Goal: Task Accomplishment & Management: Complete application form

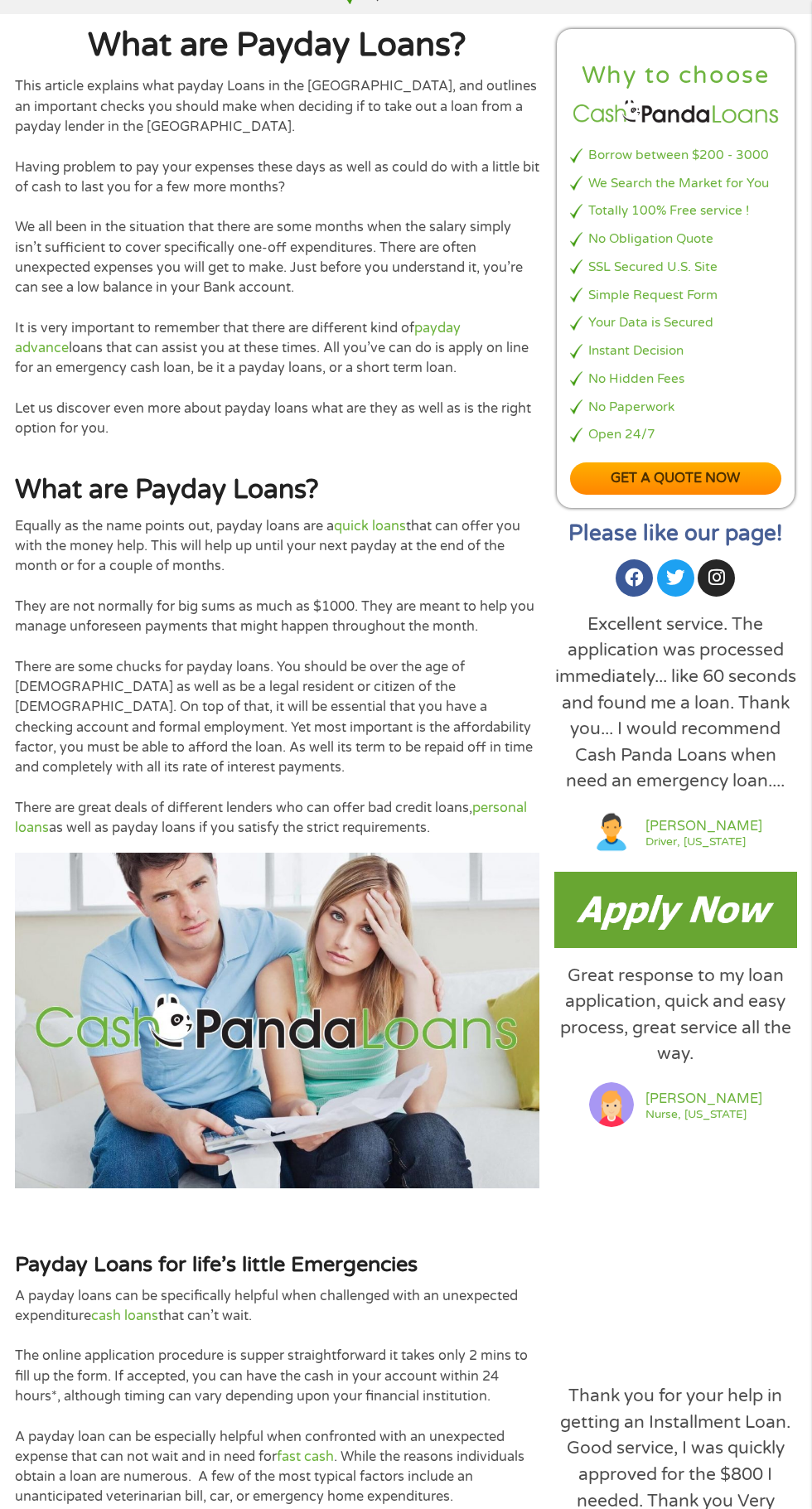
click at [682, 947] on img at bounding box center [675, 910] width 243 height 75
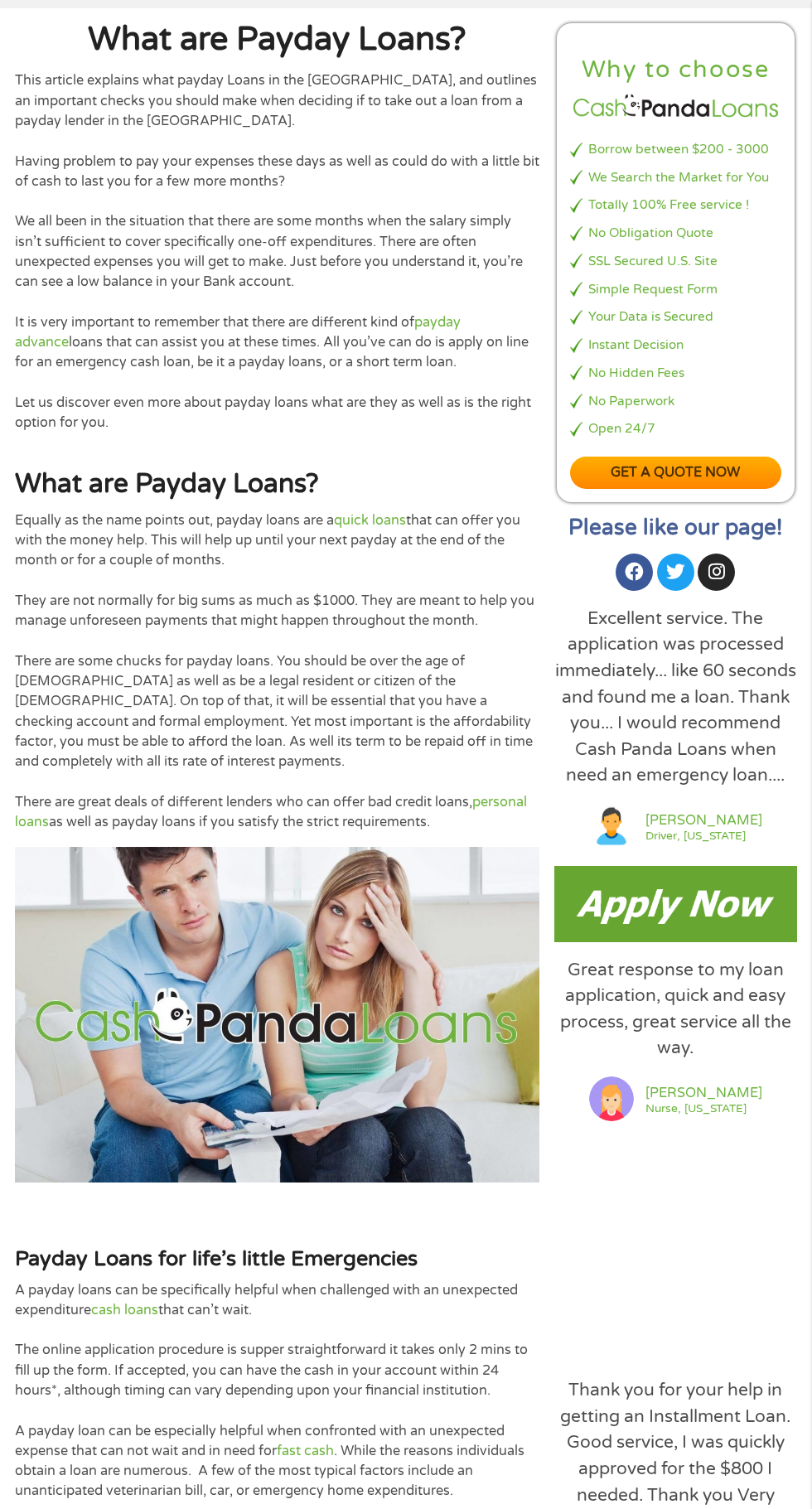
scroll to position [581, 0]
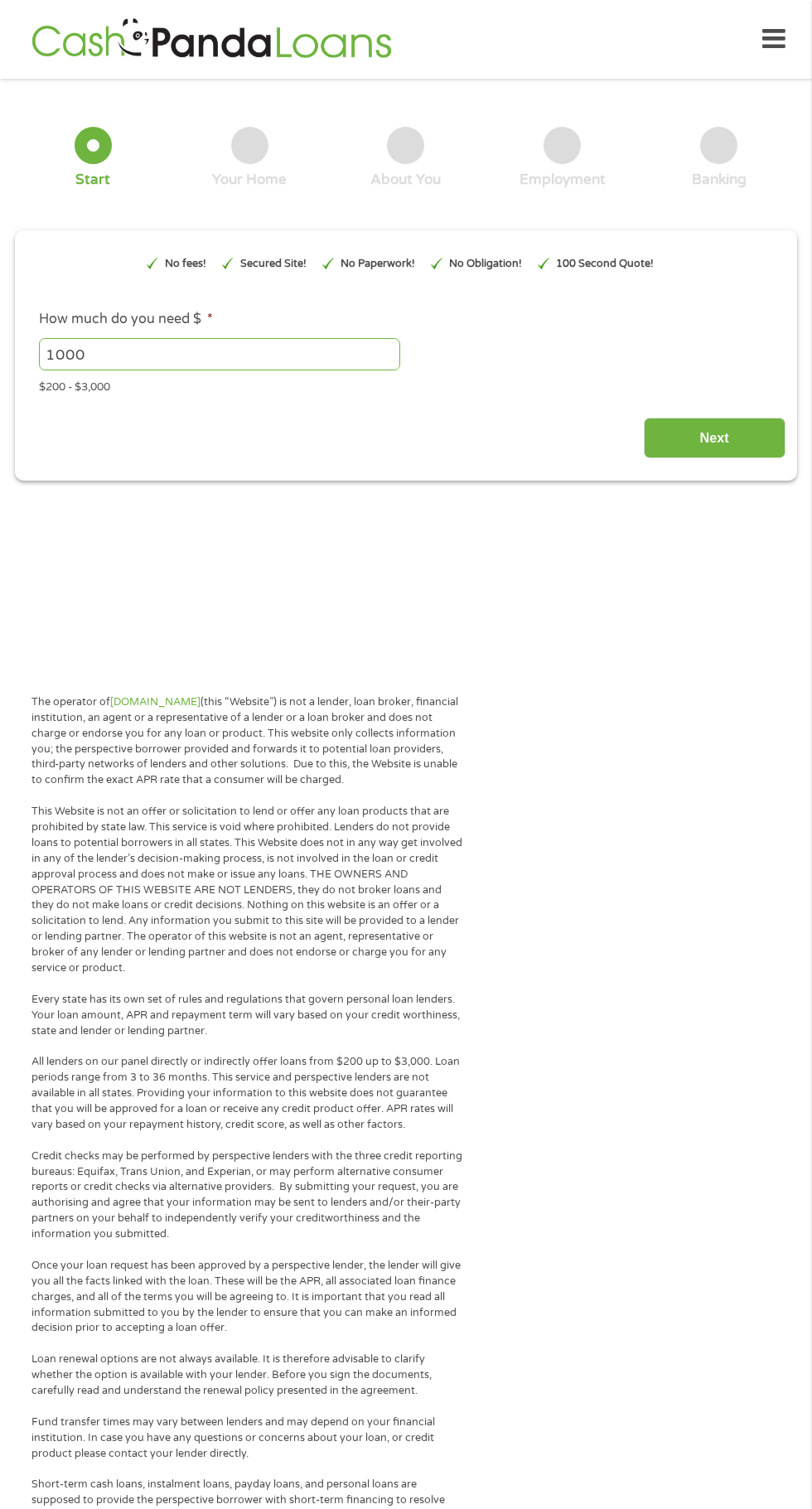
click at [313, 280] on div "Secured Site!" at bounding box center [264, 263] width 101 height 43
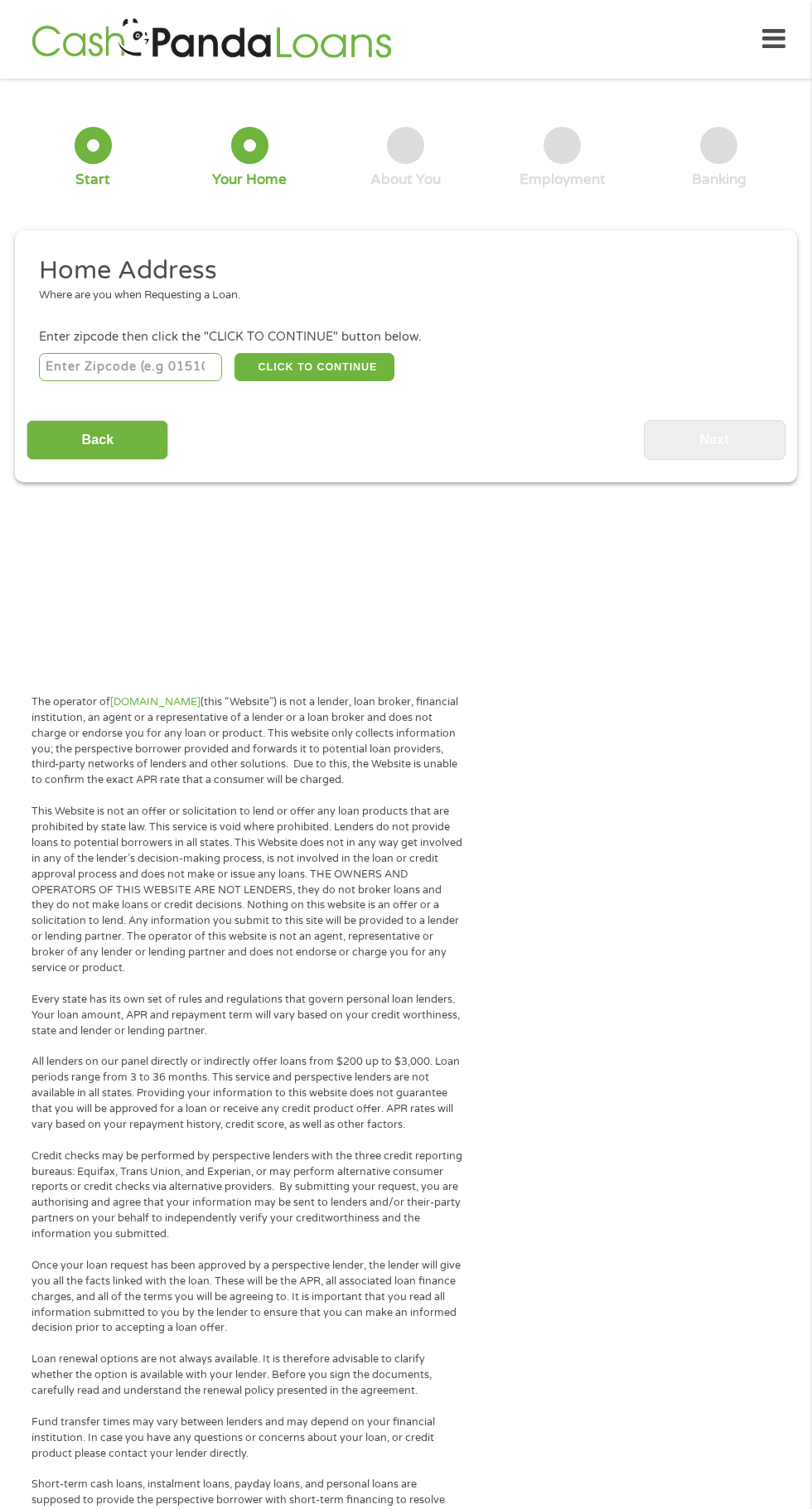
scroll to position [8, 0]
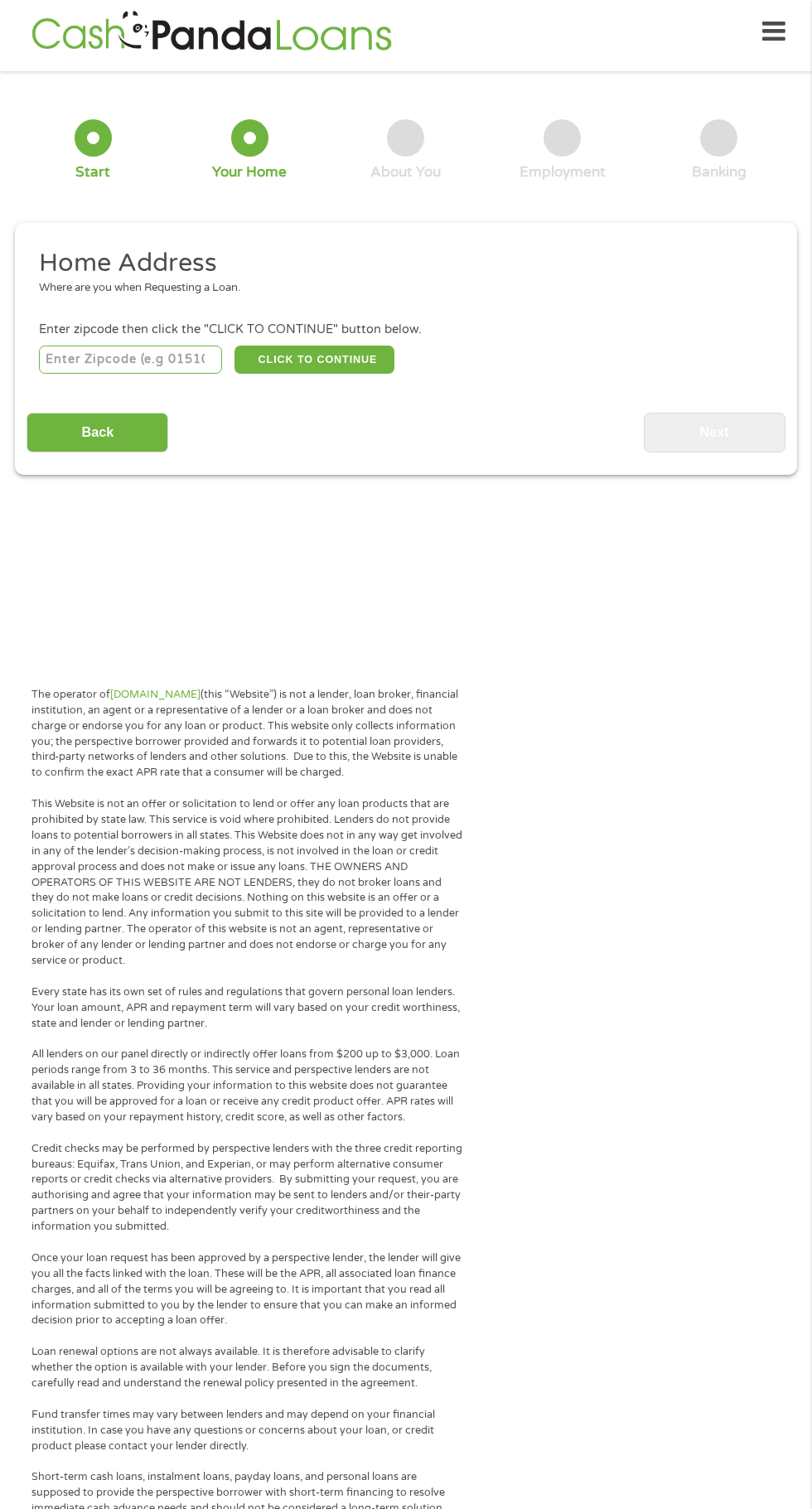
click at [174, 355] on input "number" at bounding box center [131, 359] width 184 height 28
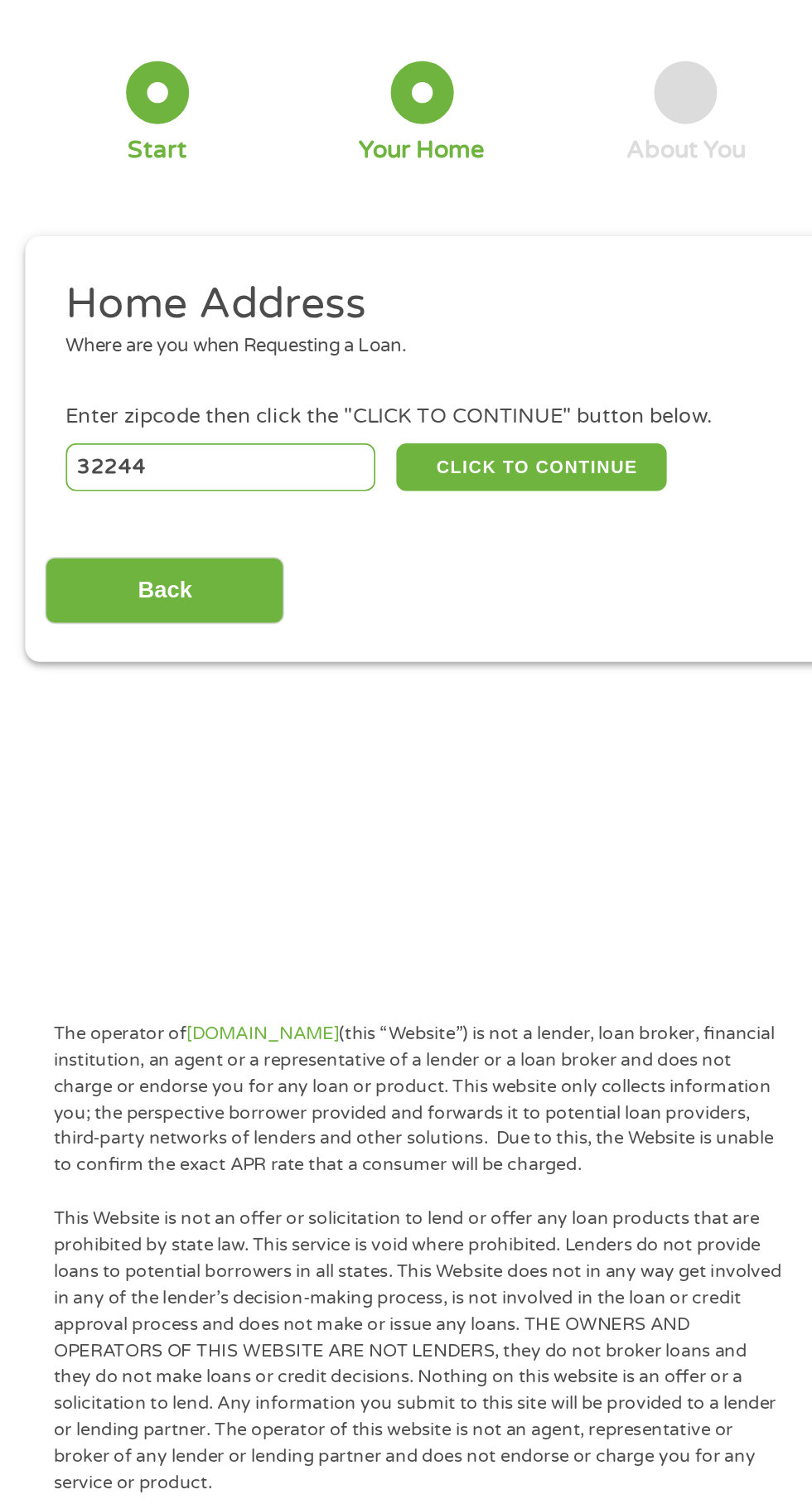
type input "32244"
click at [337, 360] on button "CLICK TO CONTINUE" at bounding box center [314, 359] width 160 height 28
type input "32244"
type input "Jacksonville"
select select "Florida"
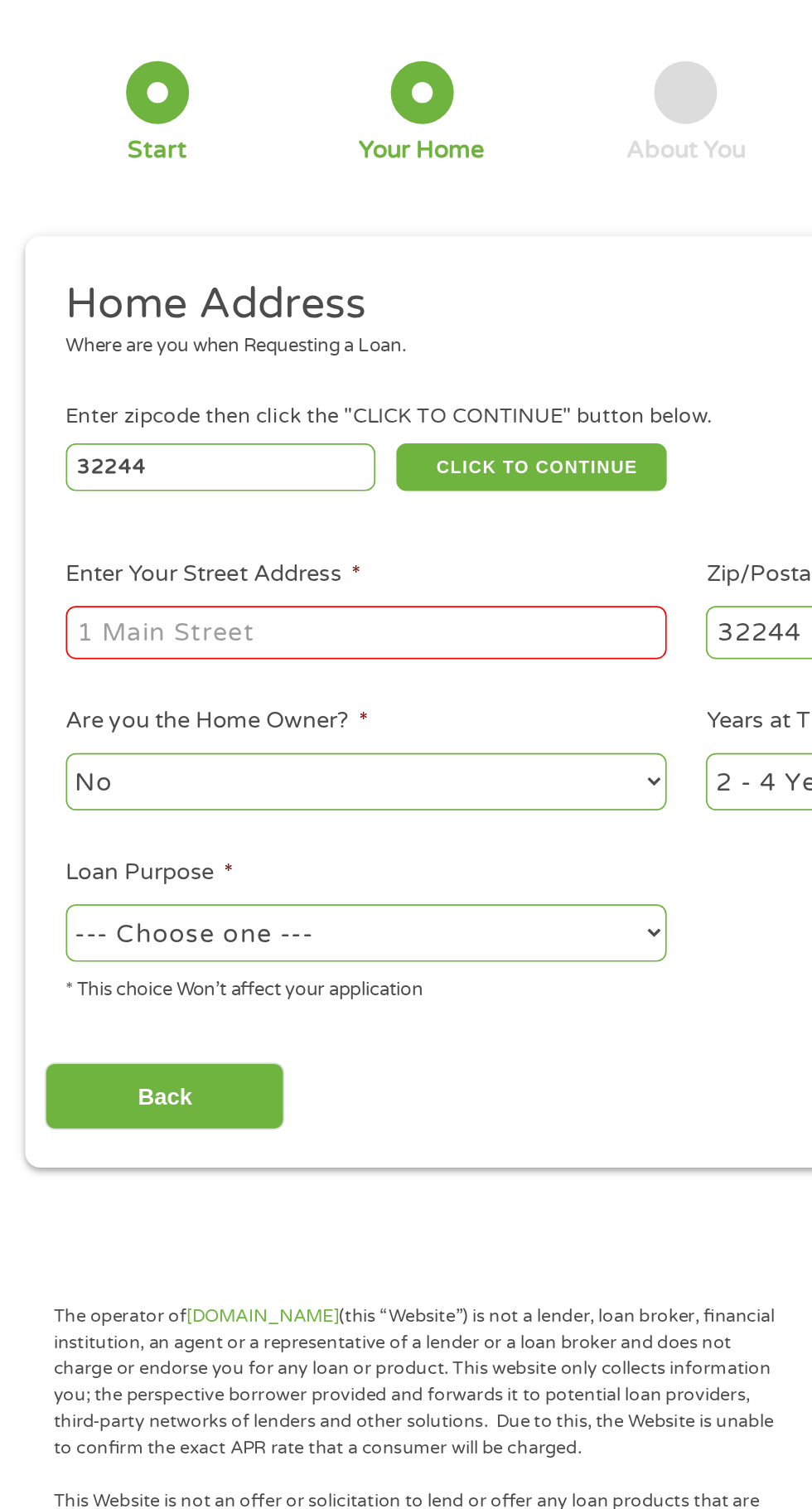
click at [263, 449] on input "Enter Your Street Address *" at bounding box center [216, 457] width 355 height 32
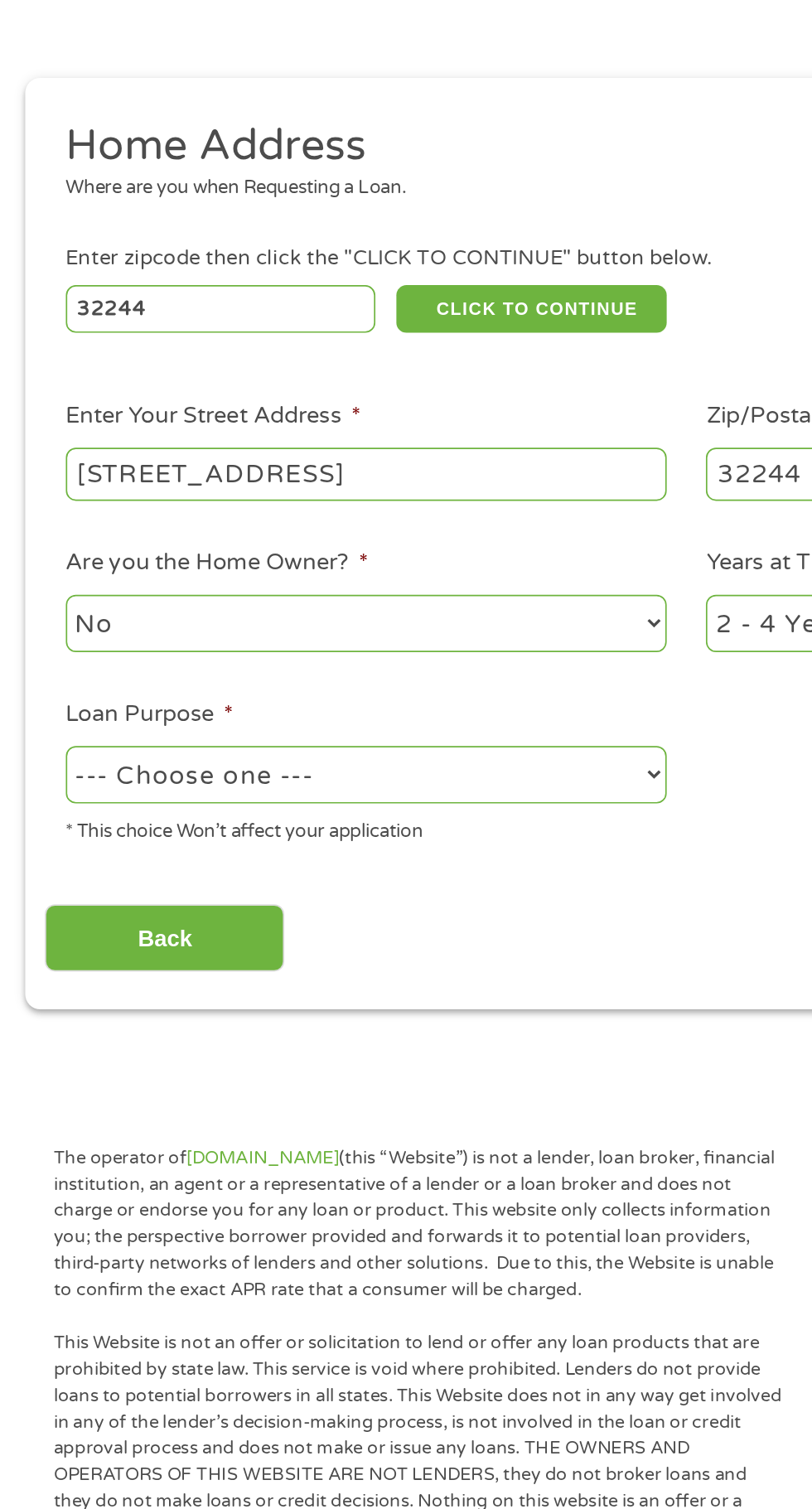
type input "5756 110th st"
click at [355, 554] on select "No Yes" at bounding box center [216, 546] width 355 height 34
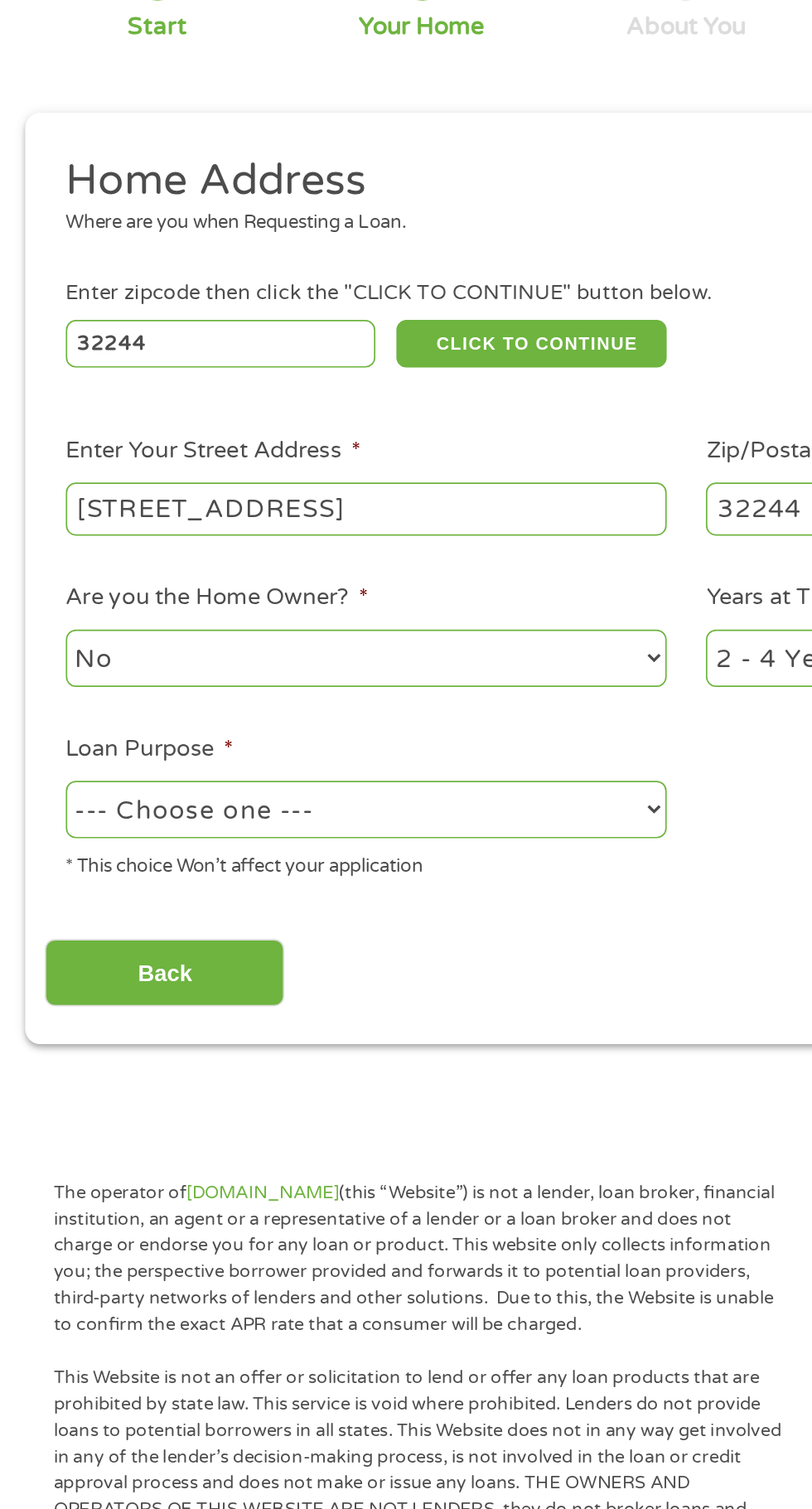
click at [342, 642] on select "--- Choose one --- Pay Bills Debt Consolidation Home Improvement Major Purchase…" at bounding box center [216, 635] width 355 height 34
select select "other"
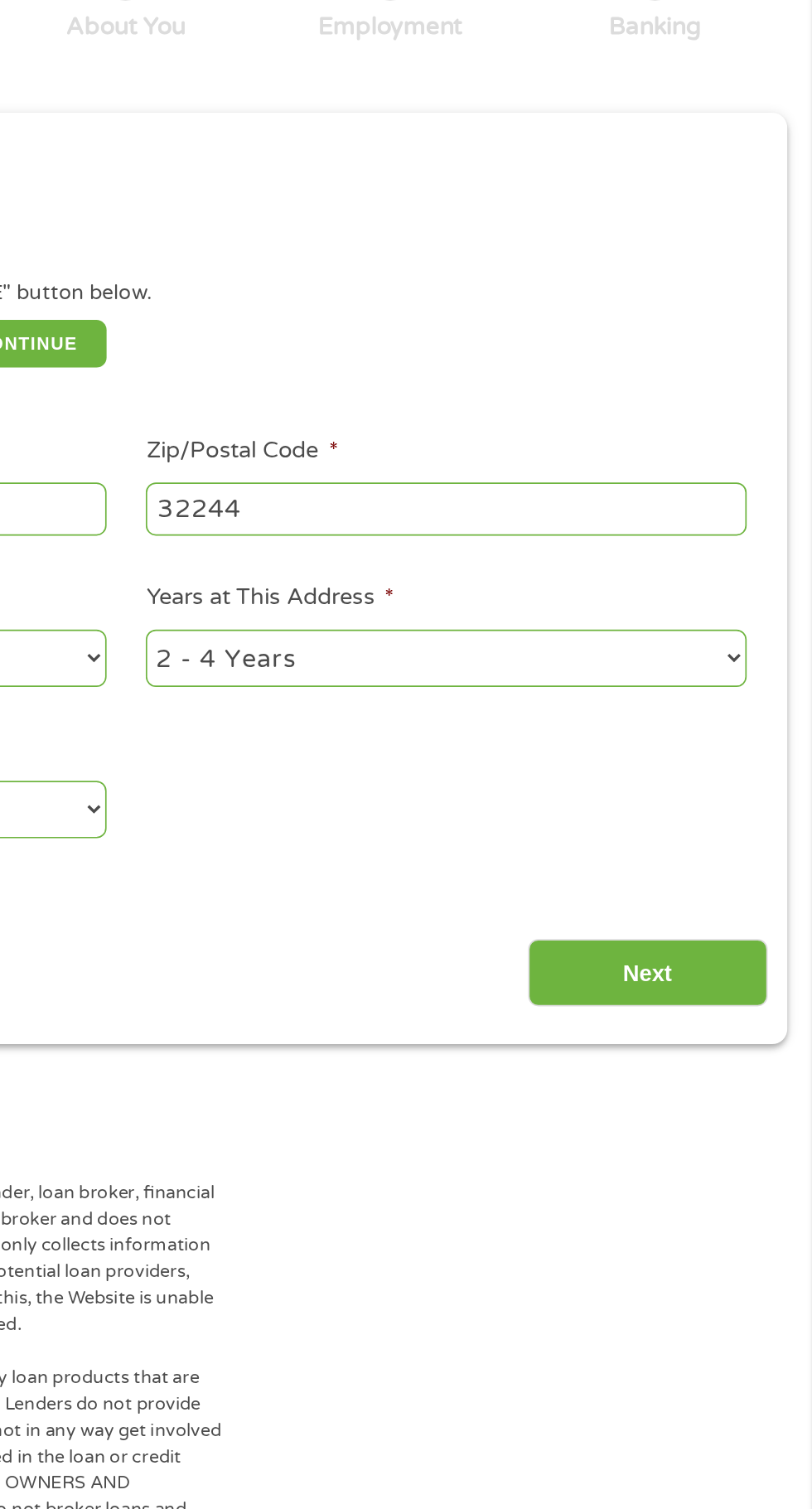
click at [704, 726] on input "Next" at bounding box center [714, 732] width 141 height 41
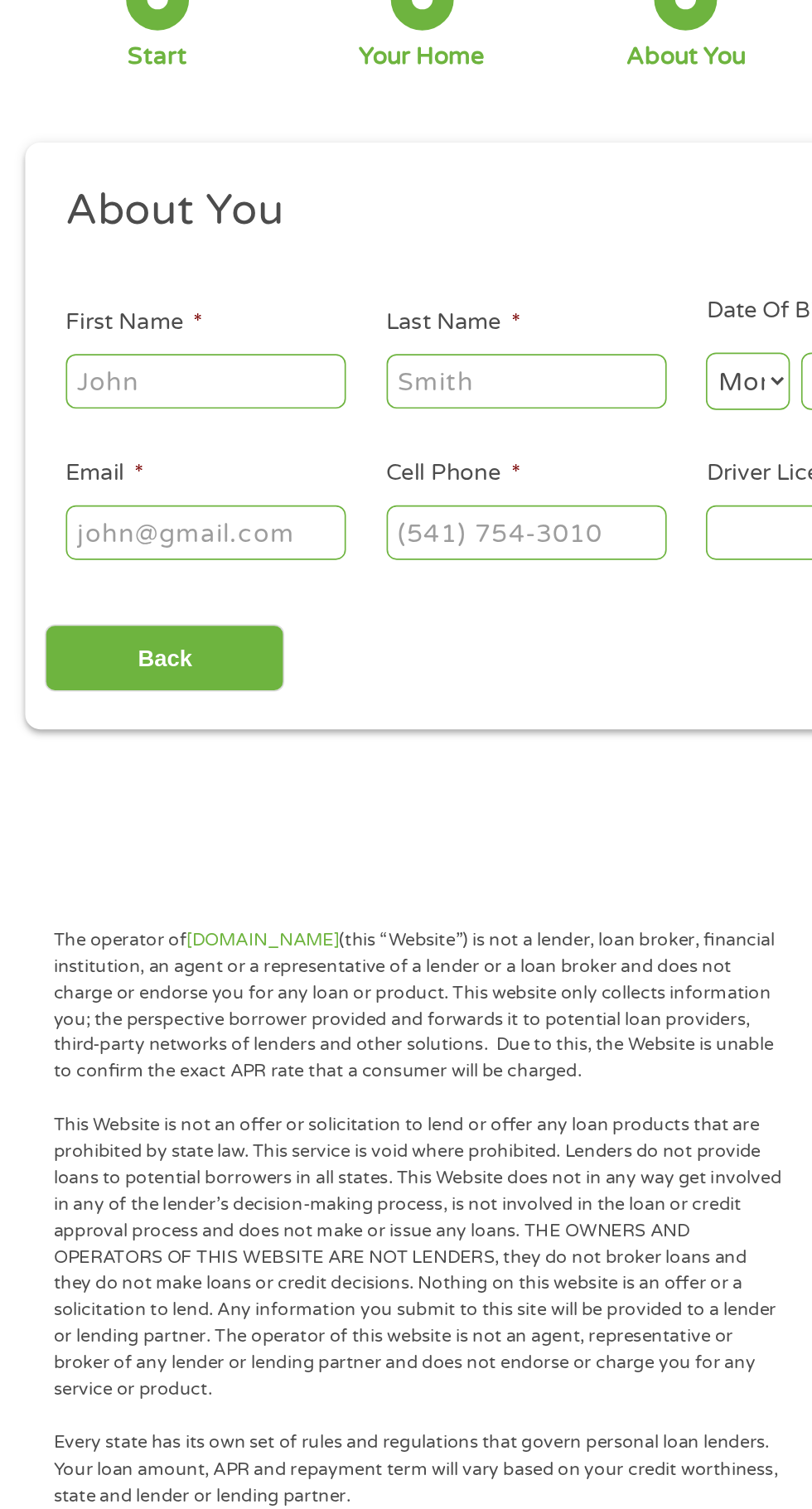
scroll to position [3, 0]
